Goal: Information Seeking & Learning: Learn about a topic

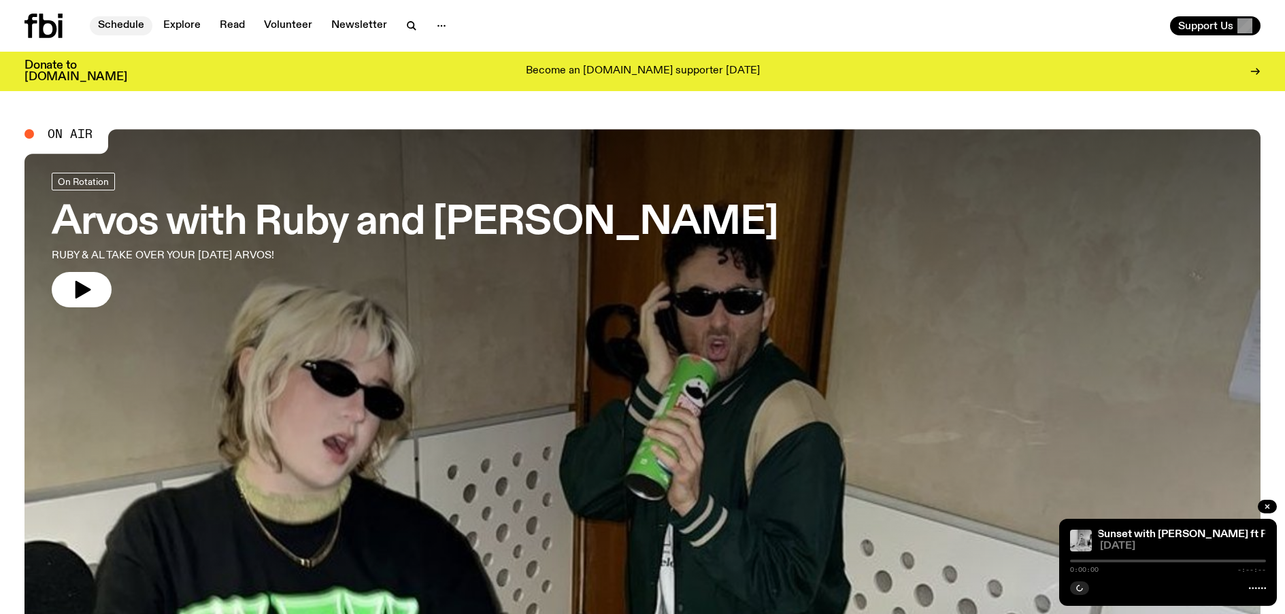
click at [123, 22] on link "Schedule" at bounding box center [121, 25] width 63 height 19
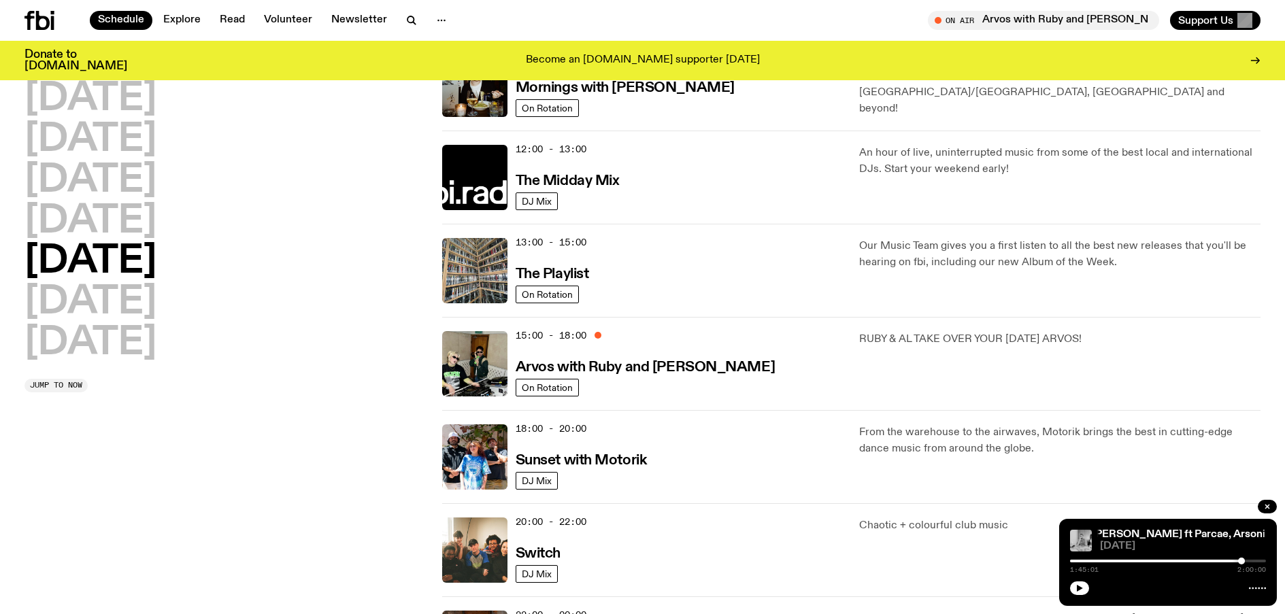
scroll to position [199, 0]
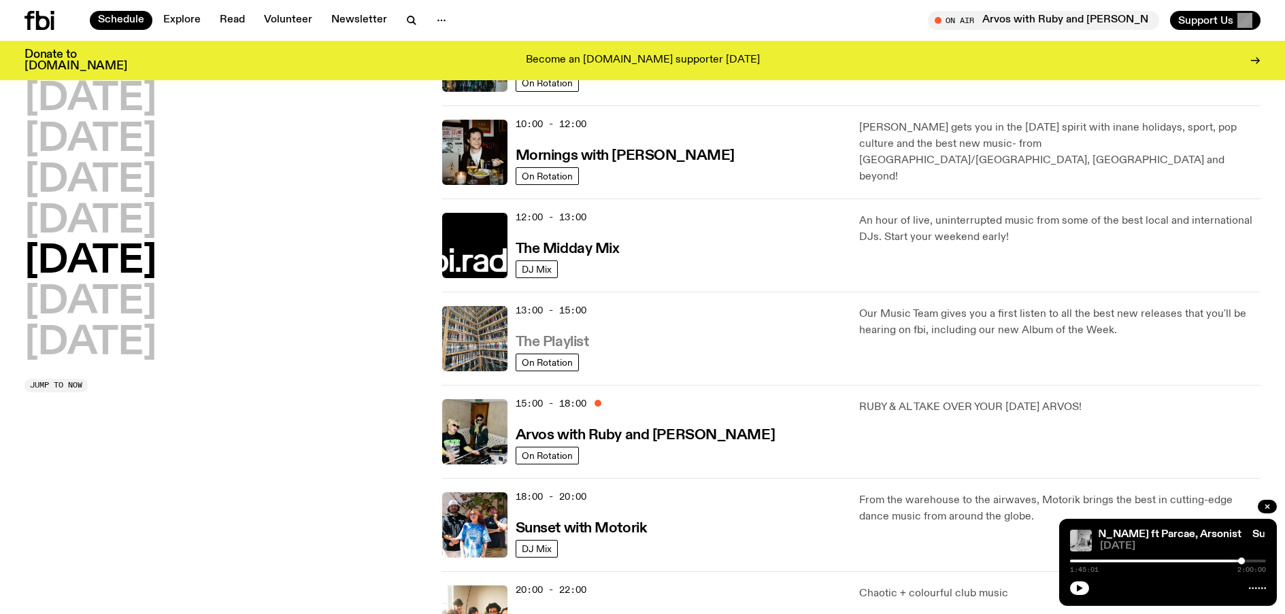
click at [545, 337] on h3 "The Playlist" at bounding box center [552, 342] width 73 height 14
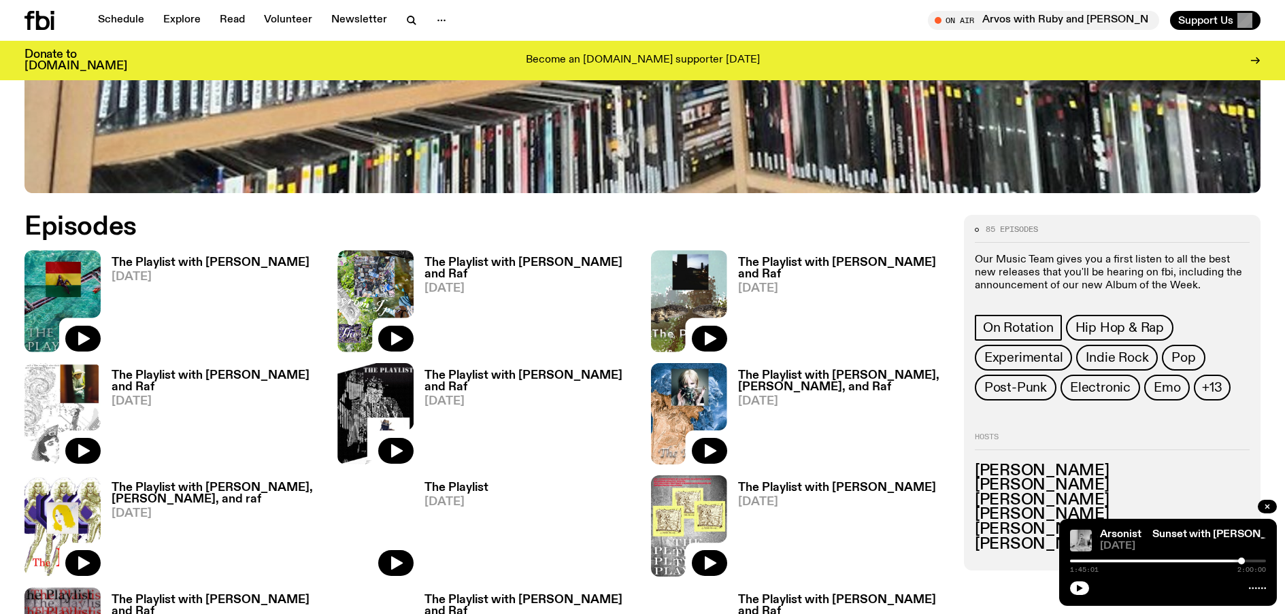
scroll to position [676, 0]
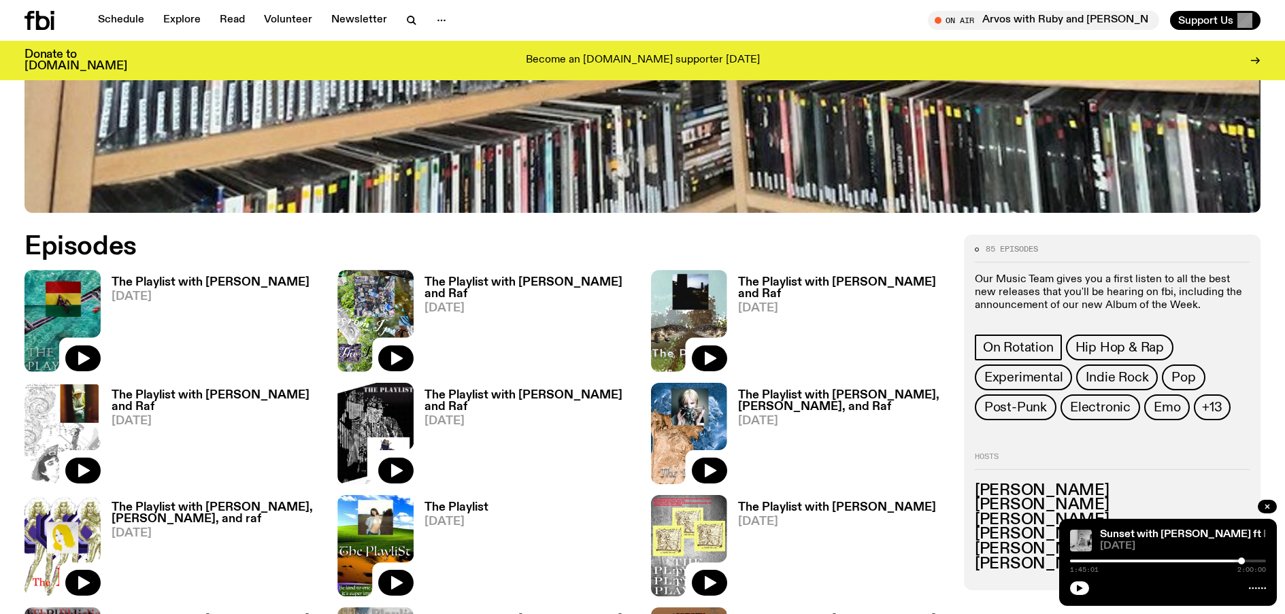
click at [141, 282] on h3 "The Playlist with [PERSON_NAME]" at bounding box center [211, 283] width 198 height 12
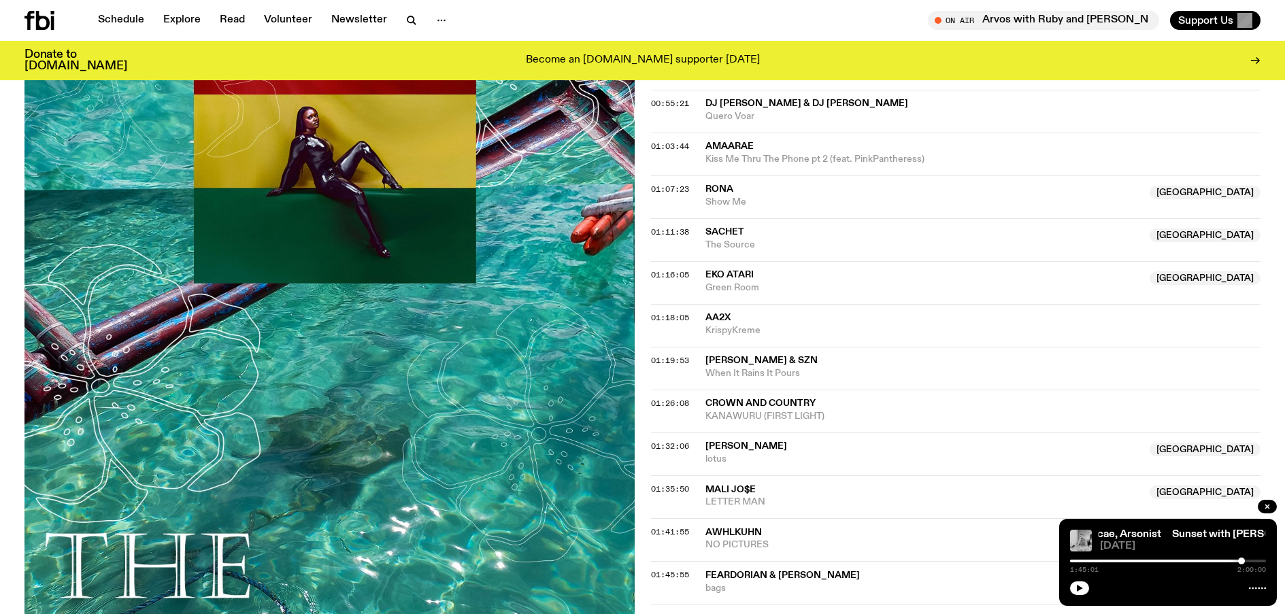
scroll to position [1013, 0]
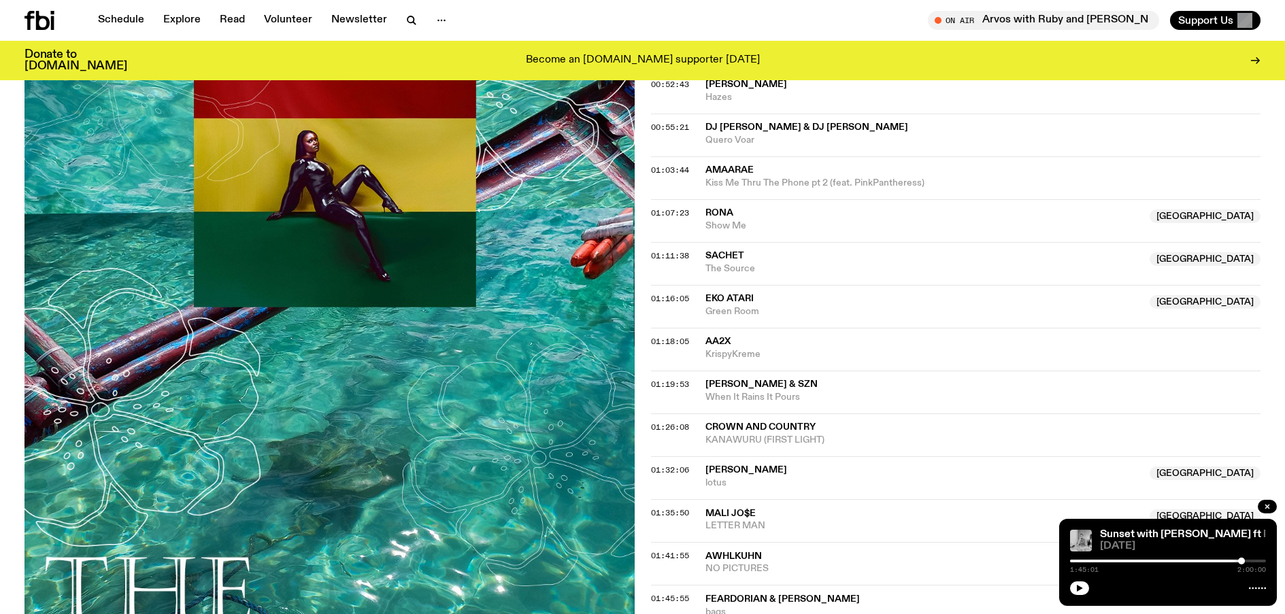
click at [718, 209] on span "RONA" at bounding box center [720, 213] width 28 height 10
click at [1269, 506] on icon "button" at bounding box center [1267, 507] width 8 height 8
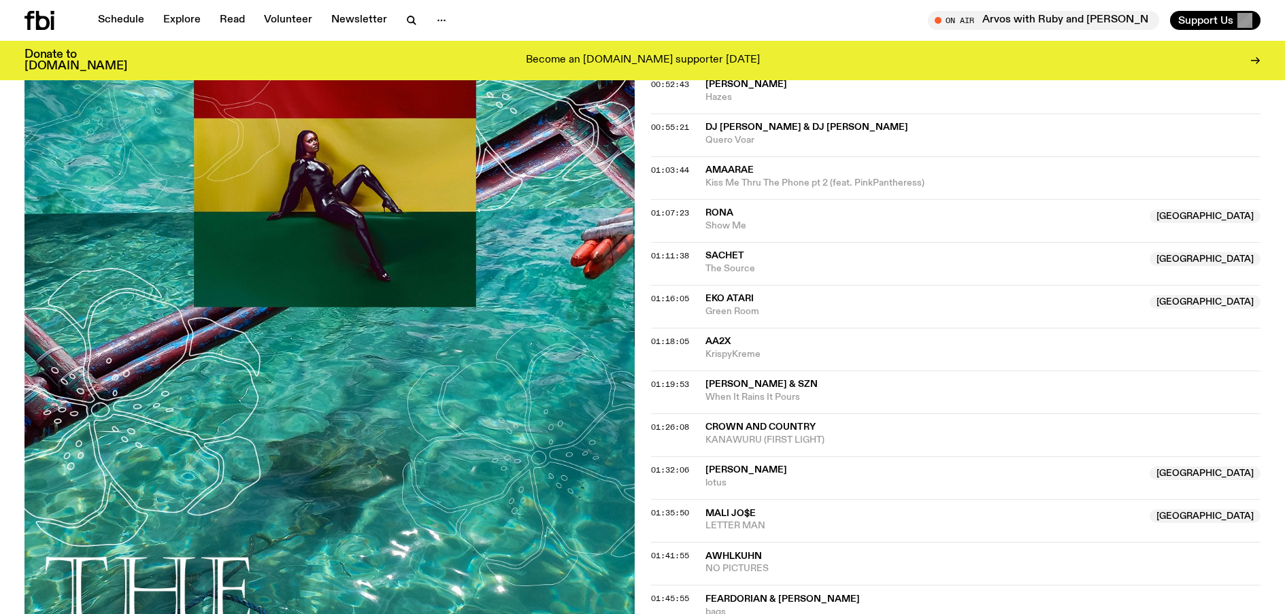
click at [717, 212] on span "RONA" at bounding box center [720, 213] width 28 height 10
click at [715, 211] on span "RONA" at bounding box center [720, 213] width 28 height 10
click at [349, 391] on img at bounding box center [329, 340] width 610 height 813
